Goal: Task Accomplishment & Management: Use online tool/utility

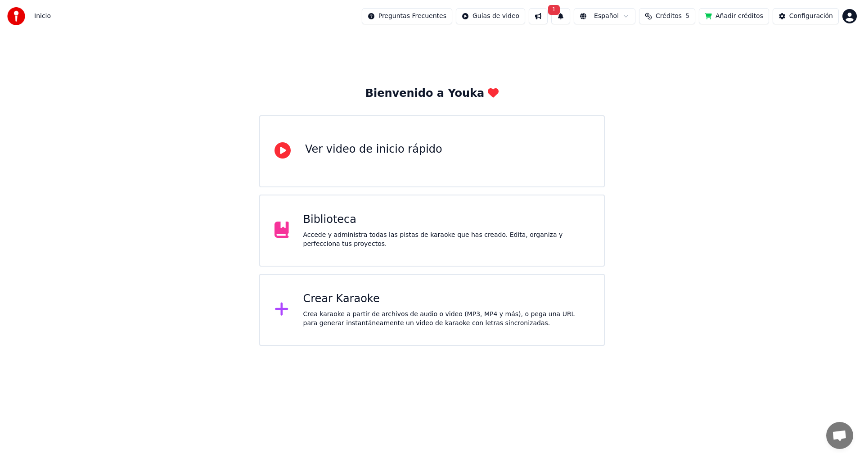
click at [359, 325] on div "Crea karaoke a partir de archivos de audio o video (MP3, MP4 y más), o pega una…" at bounding box center [446, 319] width 287 height 18
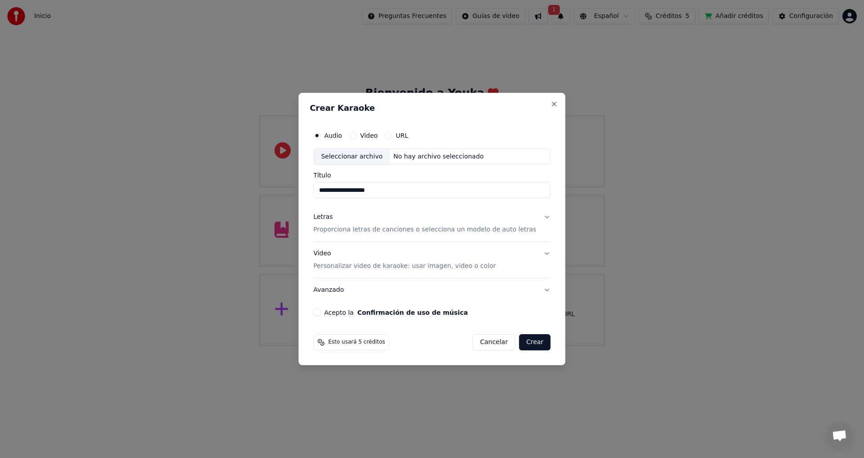
type input "**********"
click at [337, 230] on p "Proporciona letras de canciones o selecciona un modelo de auto letras" at bounding box center [424, 229] width 223 height 9
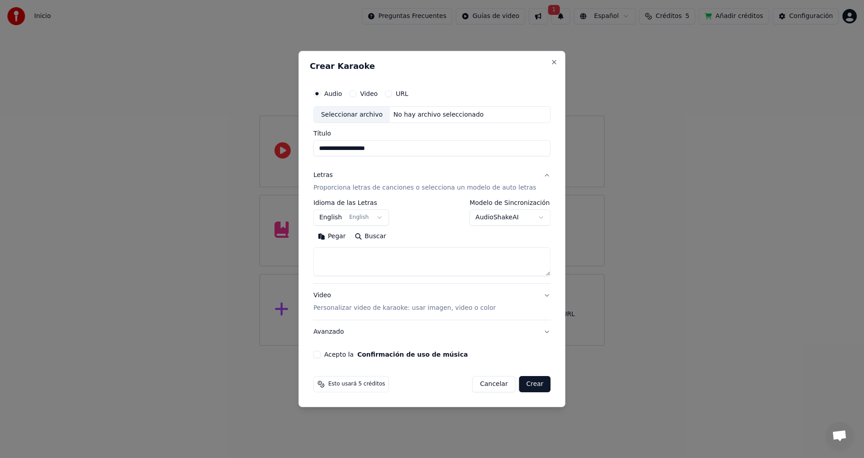
click at [344, 235] on button "Pegar" at bounding box center [331, 236] width 37 height 14
click at [386, 216] on body "**********" at bounding box center [432, 173] width 864 height 346
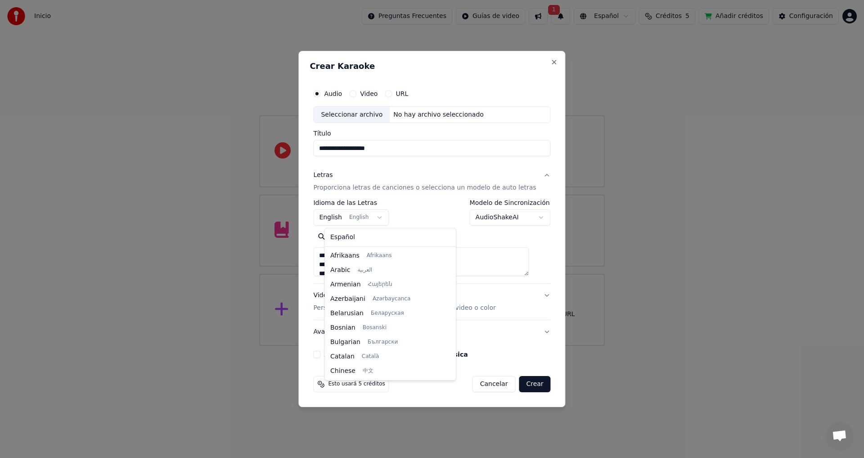
scroll to position [72, 0]
type textarea "**********"
select select "**"
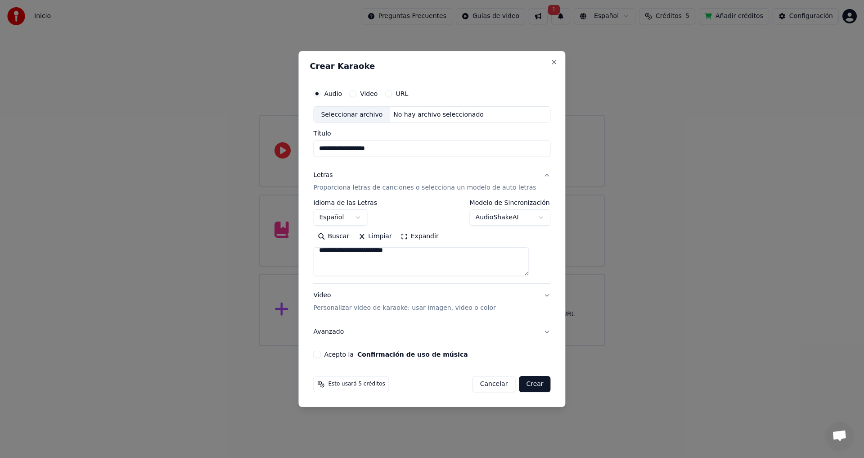
scroll to position [162, 0]
click at [427, 258] on textarea "**********" at bounding box center [420, 261] width 215 height 29
type textarea "**********"
click at [469, 309] on p "Personalizar video de karaoke: usar imagen, video o color" at bounding box center [404, 307] width 182 height 9
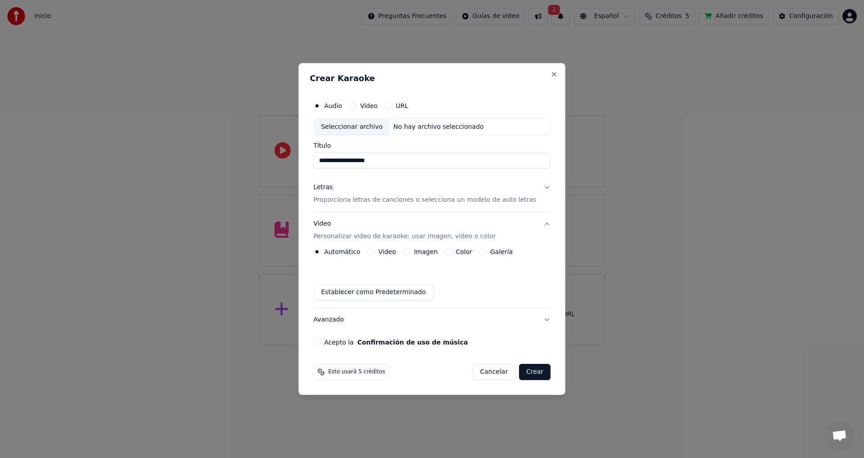
click at [410, 251] on button "Imagen" at bounding box center [406, 251] width 7 height 7
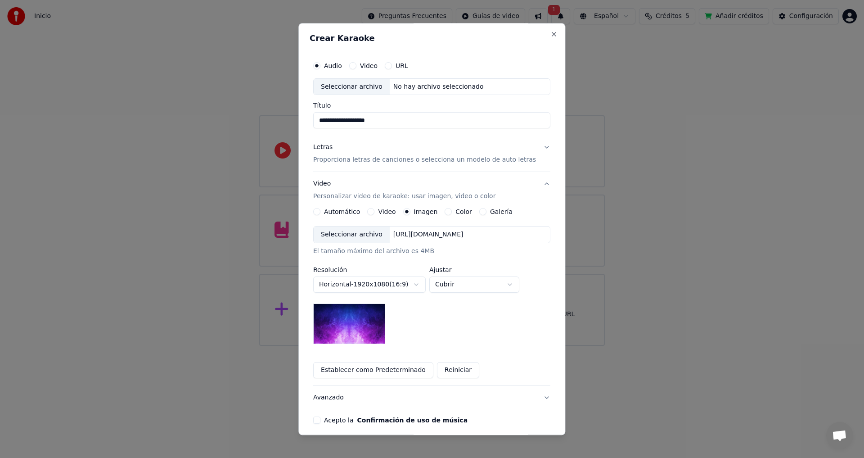
click at [360, 233] on div "Seleccionar archivo" at bounding box center [352, 235] width 76 height 16
click at [353, 235] on div "Seleccionar archivo" at bounding box center [352, 235] width 76 height 16
click at [366, 66] on label "Video" at bounding box center [369, 66] width 18 height 6
click at [356, 66] on button "Video" at bounding box center [352, 65] width 7 height 7
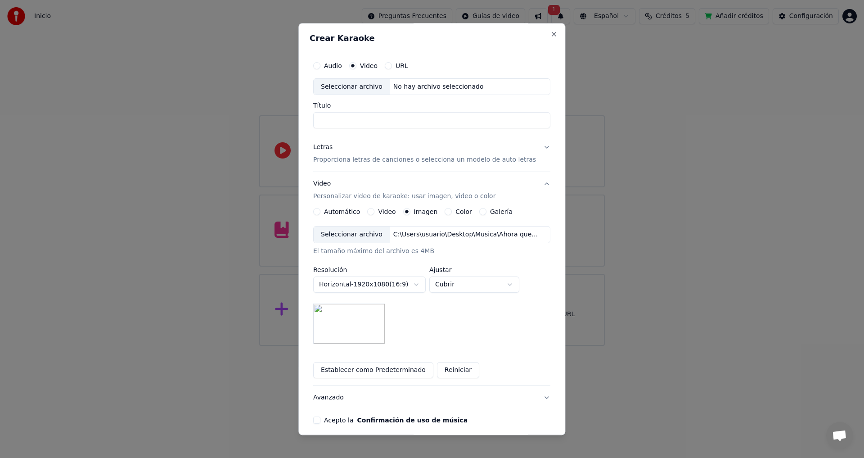
click at [335, 121] on input "Título" at bounding box center [431, 120] width 237 height 16
click at [439, 159] on p "Proporciona letras de canciones o selecciona un modelo de auto letras" at bounding box center [424, 160] width 223 height 9
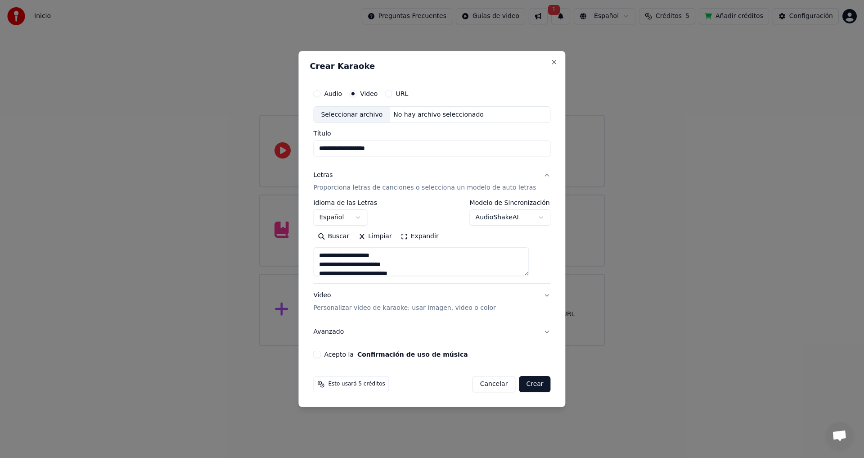
click at [448, 309] on p "Personalizar video de karaoke: usar imagen, video o color" at bounding box center [404, 307] width 182 height 9
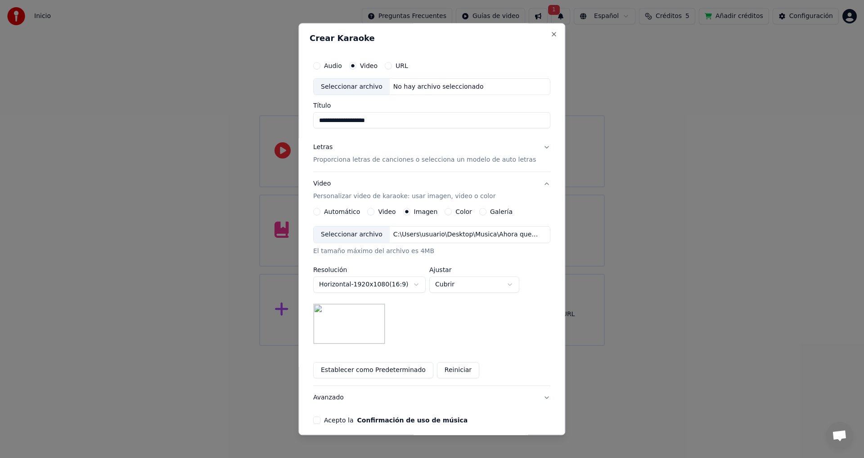
click at [362, 236] on div "Seleccionar archivo" at bounding box center [352, 235] width 76 height 16
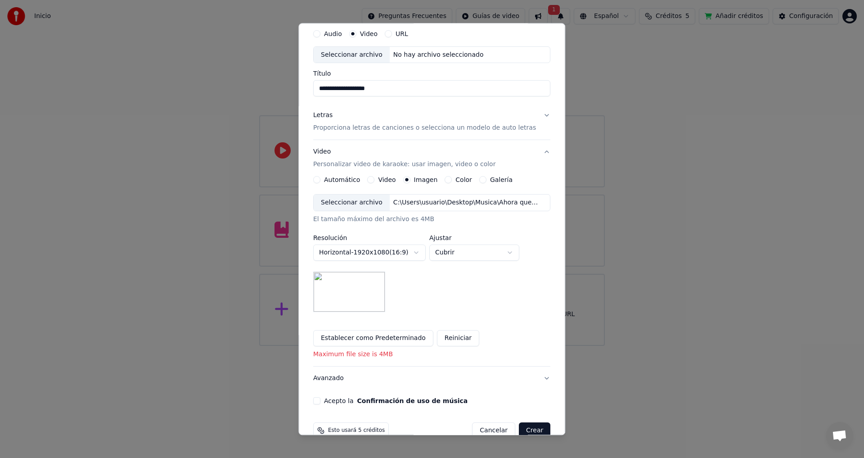
scroll to position [50, 0]
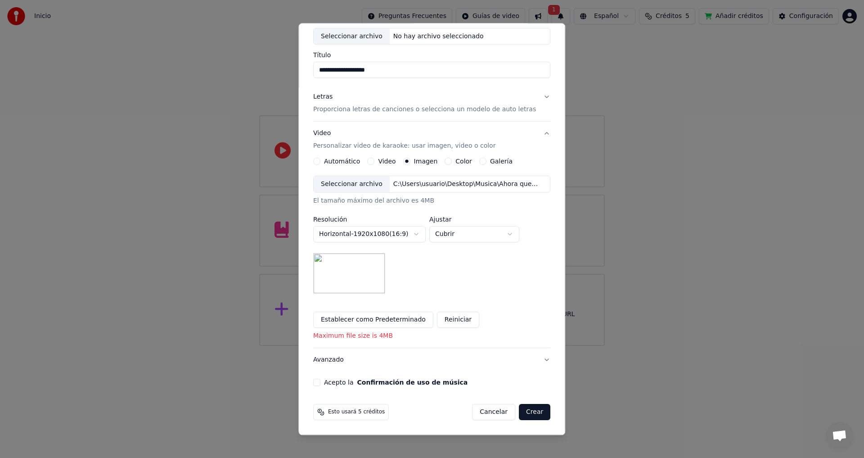
click at [320, 382] on button "Acepto la Confirmación de uso de música" at bounding box center [316, 382] width 7 height 7
click at [534, 359] on button "Avanzado" at bounding box center [431, 359] width 237 height 23
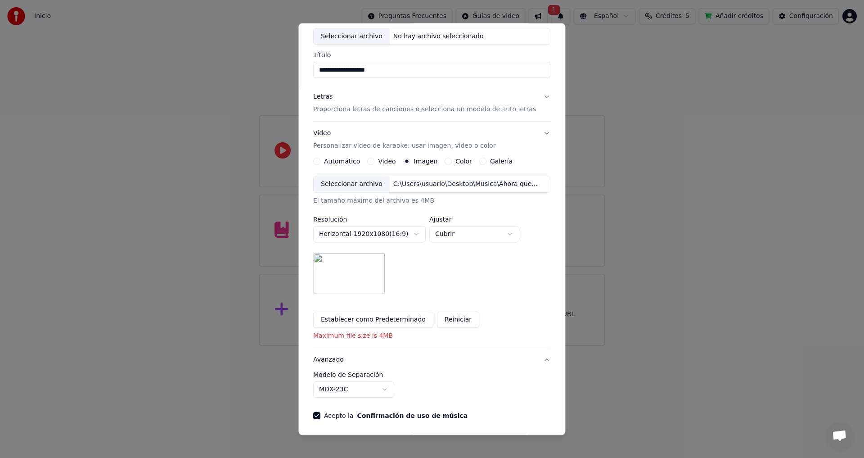
scroll to position [0, 0]
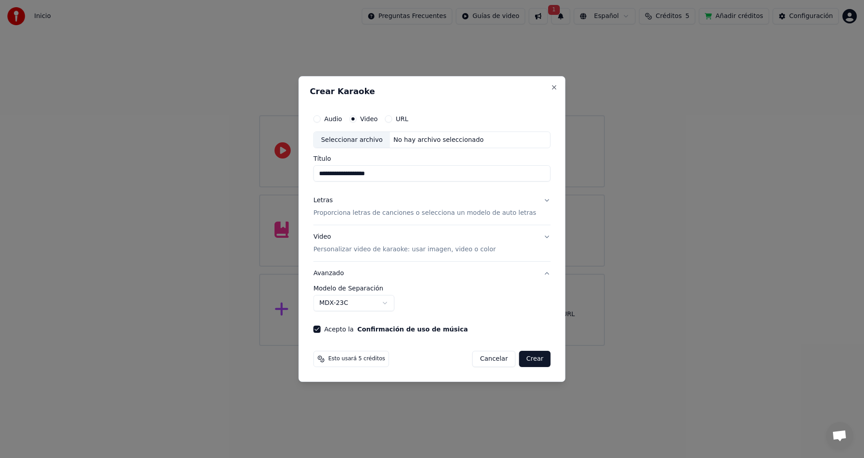
click at [530, 359] on button "Crear" at bounding box center [534, 358] width 31 height 16
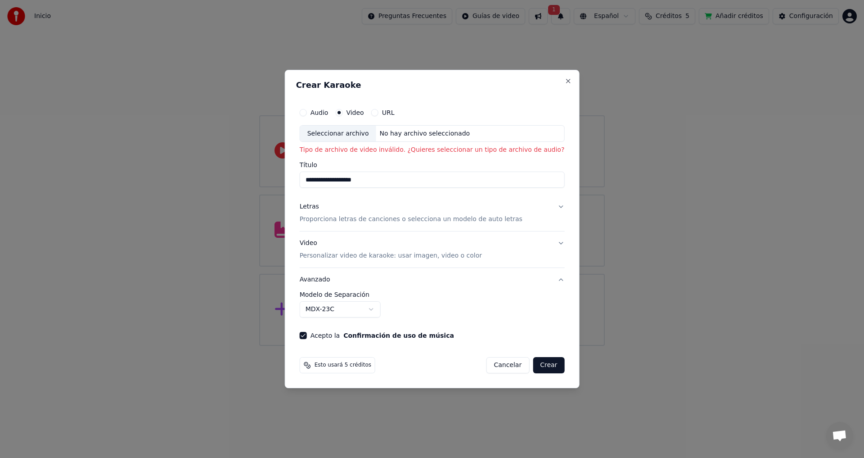
click at [364, 134] on div "Seleccionar archivo" at bounding box center [338, 134] width 76 height 16
type input "**********"
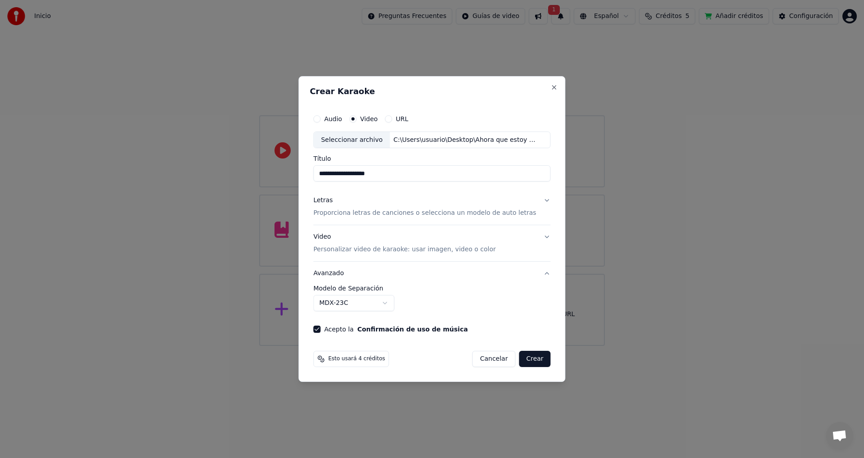
click at [480, 213] on p "Proporciona letras de canciones o selecciona un modelo de auto letras" at bounding box center [424, 213] width 223 height 9
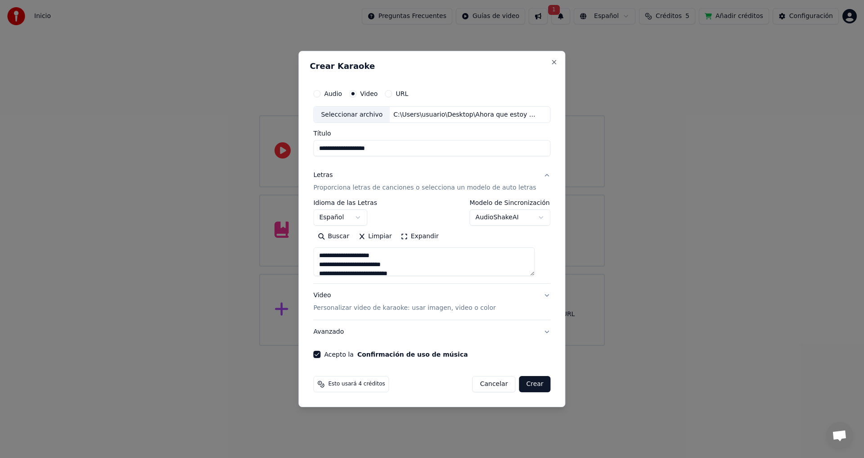
click at [417, 310] on p "Personalizar video de karaoke: usar imagen, video o color" at bounding box center [404, 307] width 182 height 9
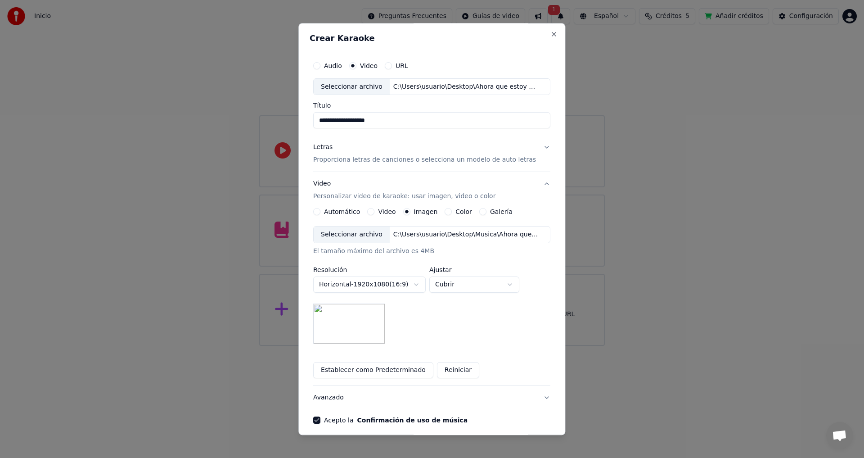
scroll to position [38, 0]
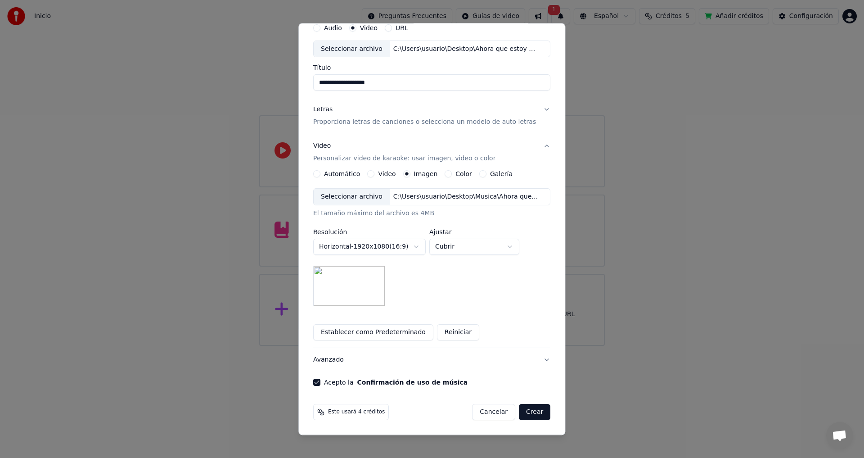
click at [523, 412] on button "Crear" at bounding box center [534, 412] width 31 height 16
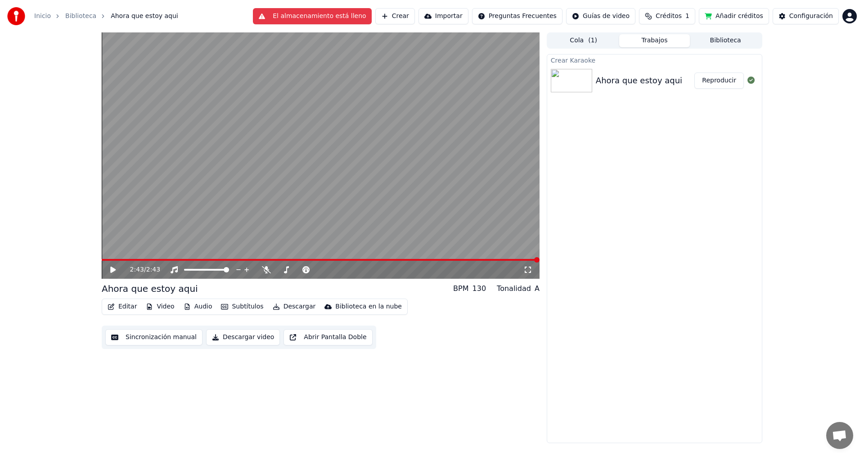
click at [718, 82] on button "Reproducir" at bounding box center [718, 80] width 49 height 16
click at [418, 260] on span at bounding box center [321, 260] width 438 height 2
click at [716, 38] on button "Biblioteca" at bounding box center [725, 40] width 71 height 13
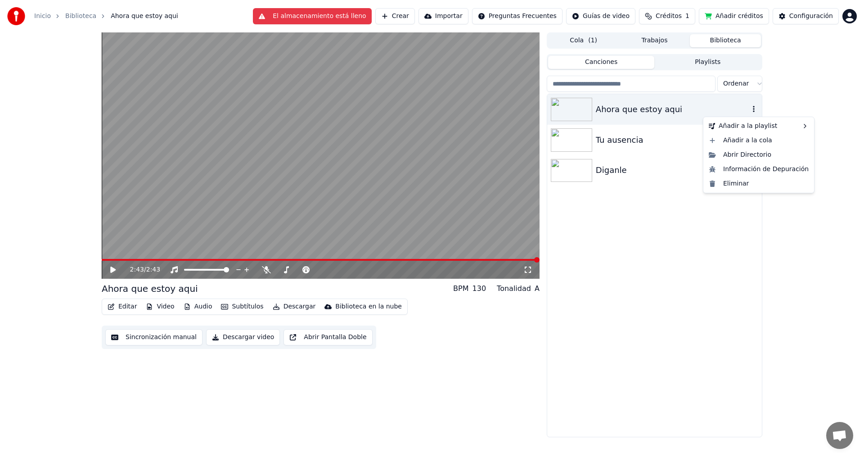
click at [753, 109] on icon "button" at bounding box center [753, 108] width 9 height 7
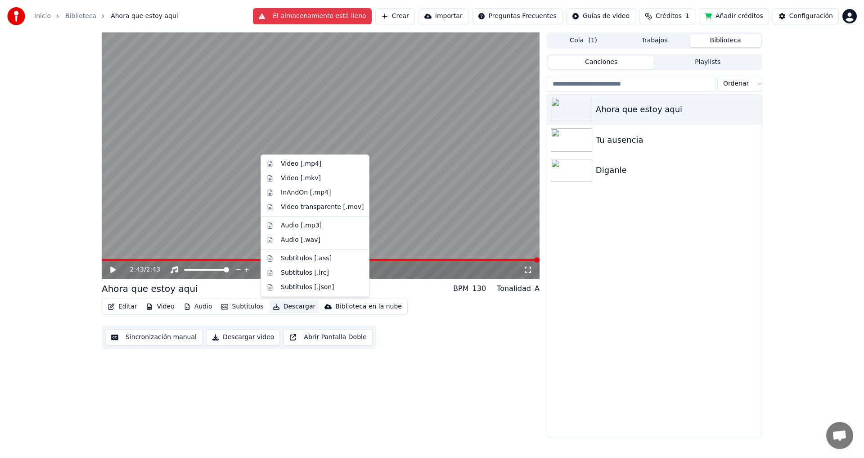
click at [280, 305] on button "Descargar" at bounding box center [294, 306] width 50 height 13
click at [292, 166] on div "Video [.mp4]" at bounding box center [301, 163] width 40 height 9
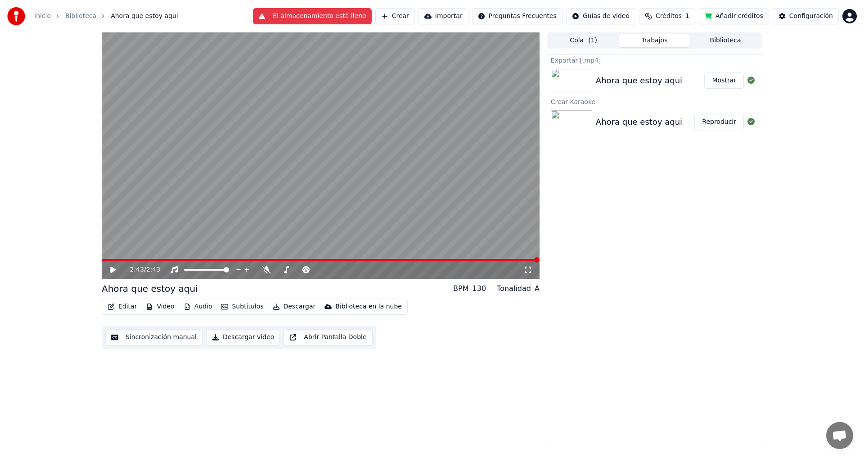
click at [729, 81] on button "Mostrar" at bounding box center [724, 80] width 40 height 16
